Goal: Check status: Check status

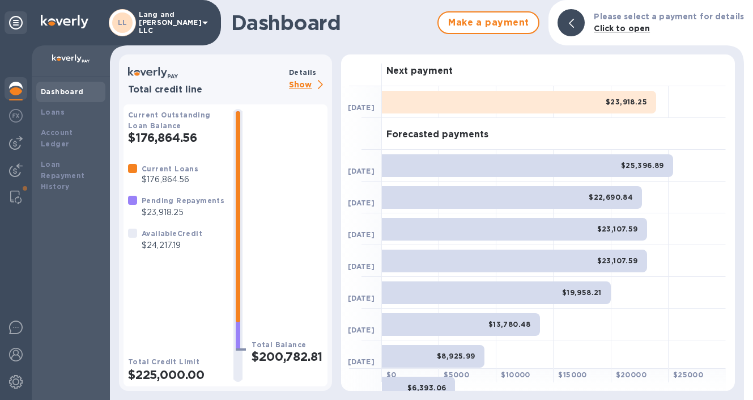
click at [299, 84] on p "Show" at bounding box center [308, 85] width 39 height 14
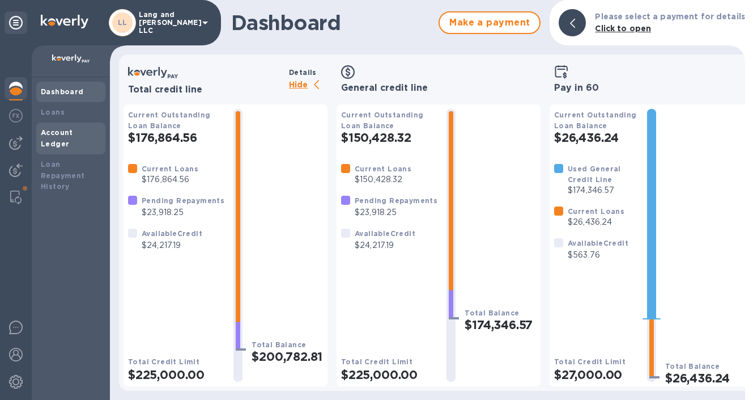
click at [63, 127] on div "Account Ledger" at bounding box center [71, 138] width 60 height 23
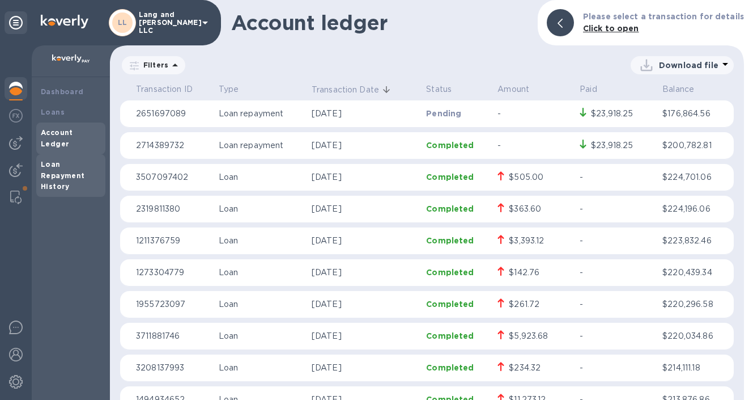
click at [63, 163] on b "Loan Repayment History" at bounding box center [63, 175] width 44 height 31
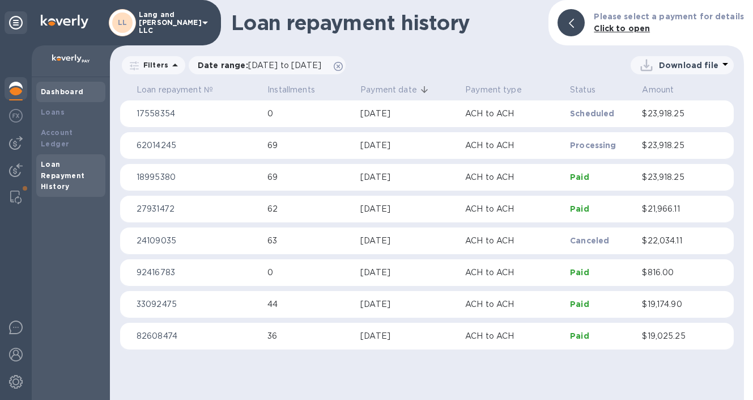
click at [61, 96] on div "Dashboard" at bounding box center [71, 91] width 60 height 11
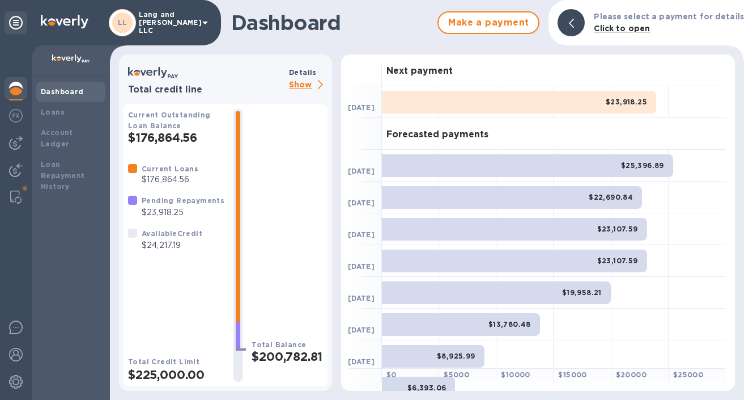
click at [312, 88] on p "Show" at bounding box center [308, 85] width 39 height 14
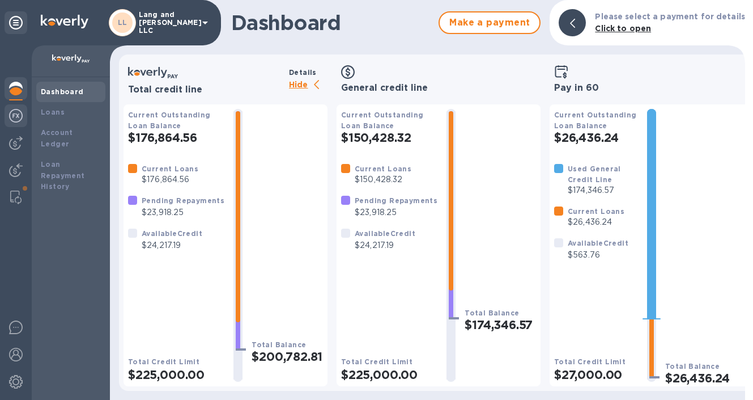
click at [15, 115] on img at bounding box center [16, 116] width 14 height 14
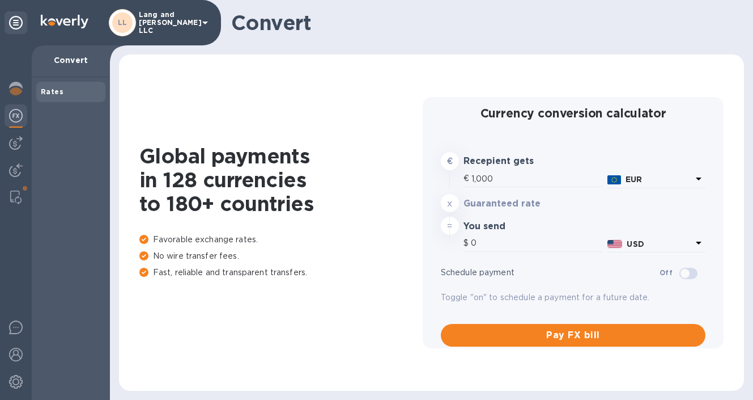
type input "1,161.43"
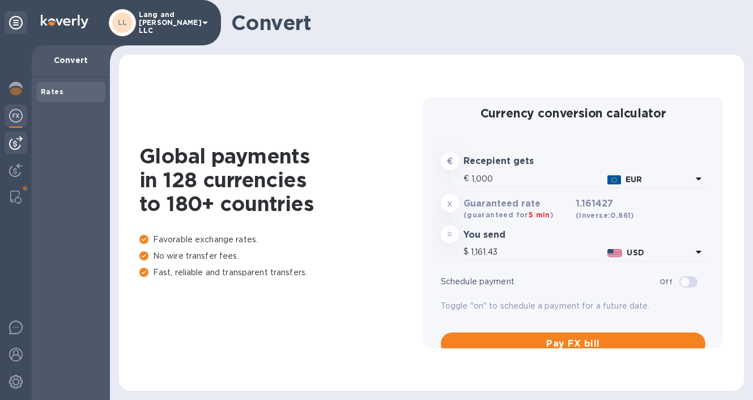
click at [19, 141] on img at bounding box center [16, 143] width 14 height 14
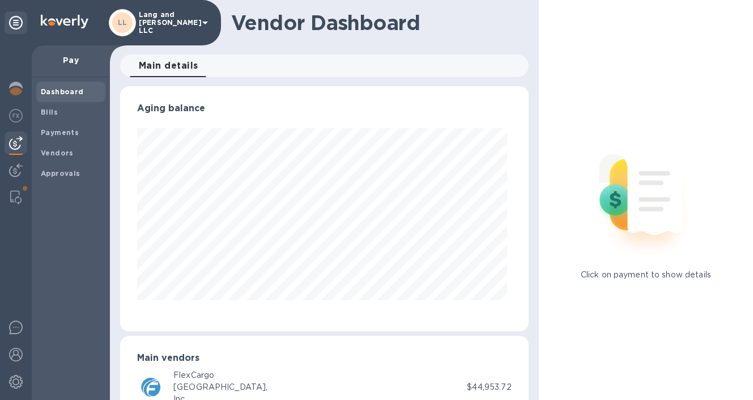
scroll to position [245, 404]
click at [59, 154] on b "Vendors" at bounding box center [57, 153] width 33 height 9
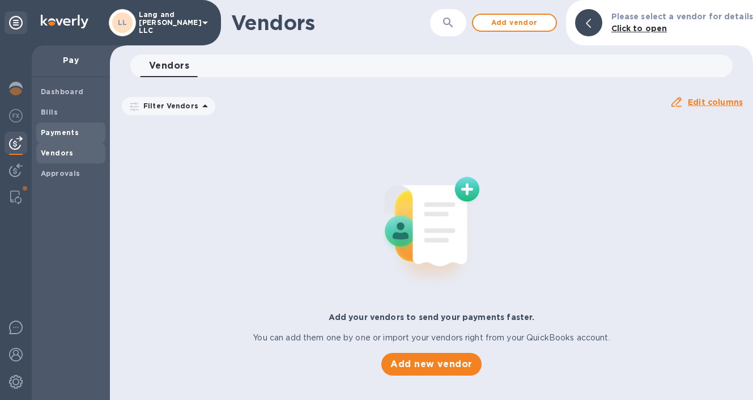
click at [57, 128] on span "Payments" at bounding box center [60, 132] width 38 height 11
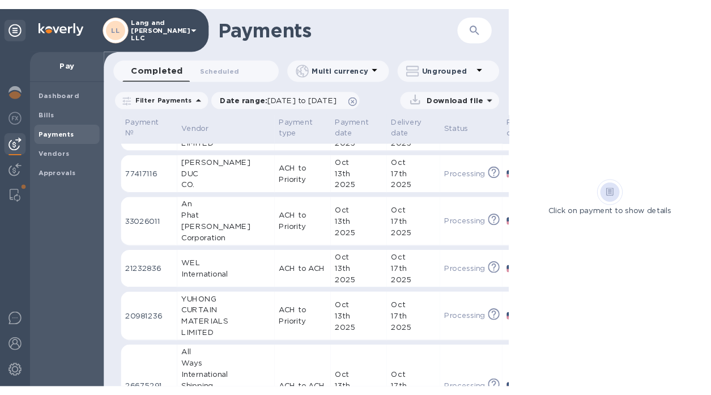
scroll to position [81, 0]
